Goal: Task Accomplishment & Management: Use online tool/utility

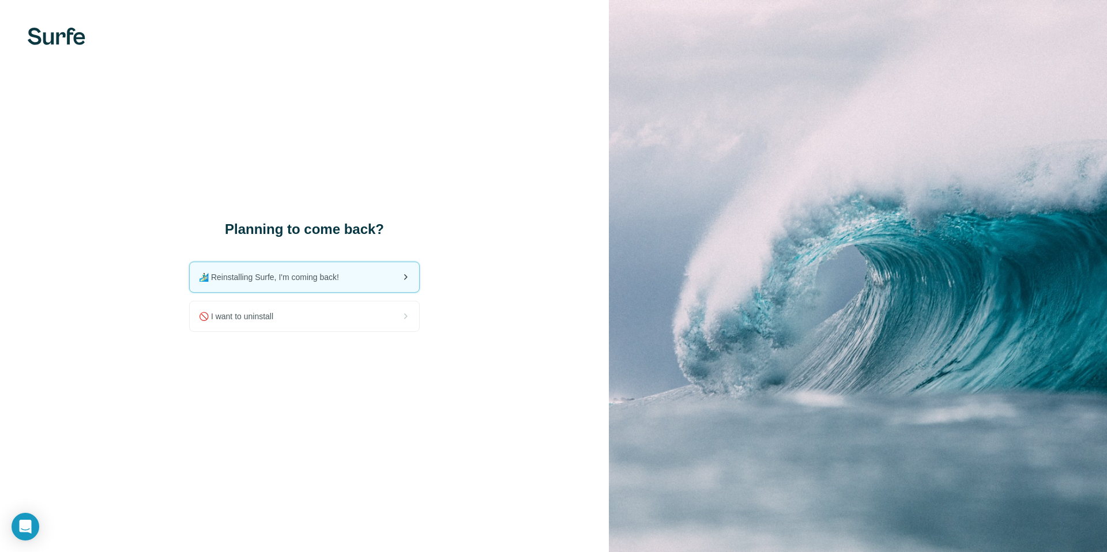
click at [280, 279] on span "🏄🏻‍♂️ Reinstalling Surfe, I'm coming back!" at bounding box center [273, 278] width 149 height 12
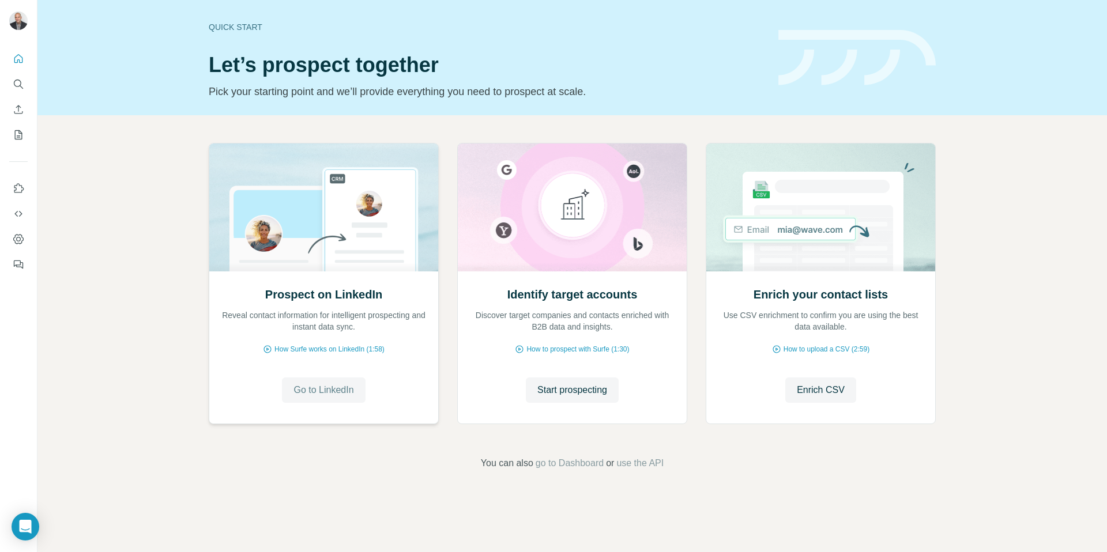
click at [315, 381] on button "Go to LinkedIn" at bounding box center [323, 390] width 83 height 25
click at [343, 382] on button "Go to LinkedIn" at bounding box center [323, 390] width 83 height 25
